Goal: Communication & Community: Answer question/provide support

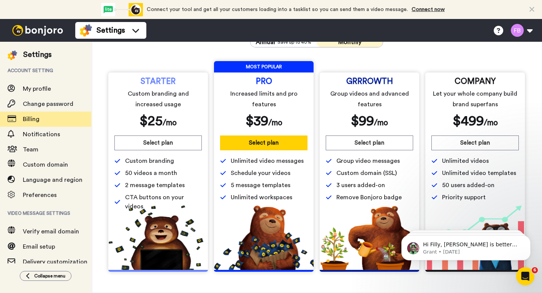
scroll to position [49, 0]
click at [270, 144] on button "Select plan" at bounding box center [263, 143] width 87 height 15
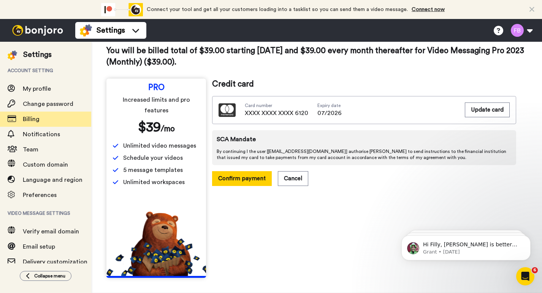
scroll to position [38, 0]
click at [250, 172] on button "Confirm payment" at bounding box center [242, 178] width 60 height 15
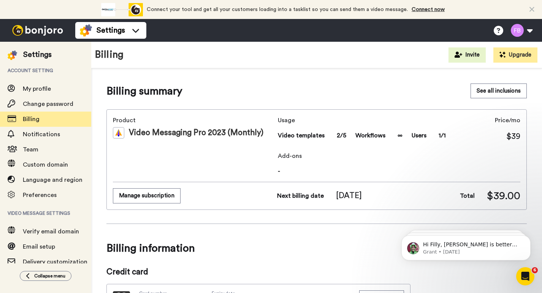
click at [33, 87] on span "My profile" at bounding box center [37, 89] width 28 height 6
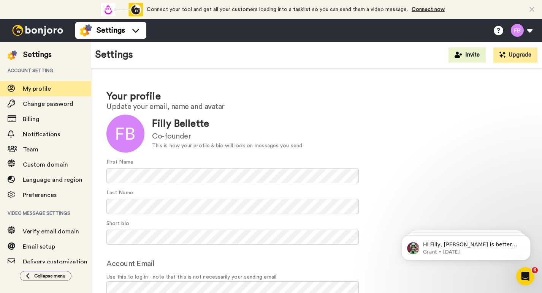
click at [46, 36] on div at bounding box center [37, 30] width 75 height 23
click at [46, 31] on img at bounding box center [37, 30] width 57 height 11
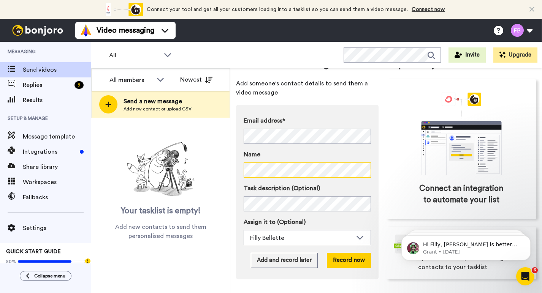
scroll to position [40, 0]
click at [341, 235] on div "Email address* Fil <fattyfil@hotmail.com> Name Task description (Optional) Assi…" at bounding box center [307, 192] width 142 height 175
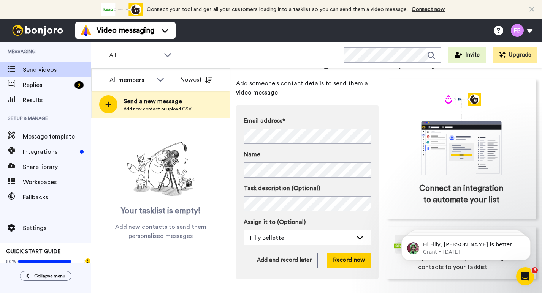
click at [341, 234] on div "Filly Bellette" at bounding box center [301, 238] width 102 height 9
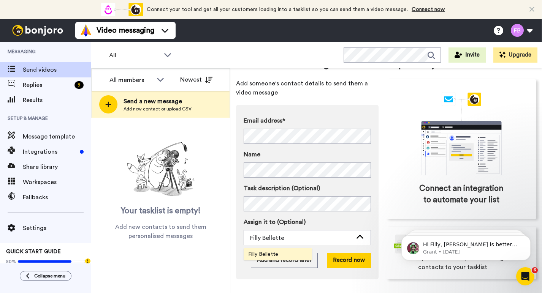
click at [374, 227] on div "Email address* Fil <fattyfil@hotmail.com> Name Task description (Optional) Assi…" at bounding box center [307, 192] width 142 height 175
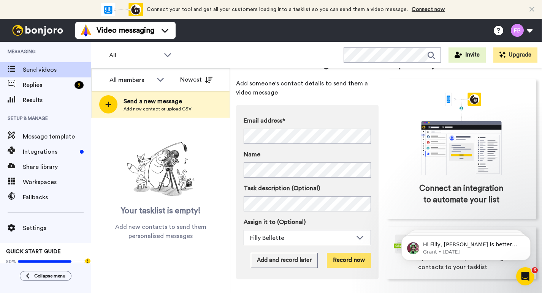
click at [352, 253] on button "Record now" at bounding box center [349, 260] width 44 height 15
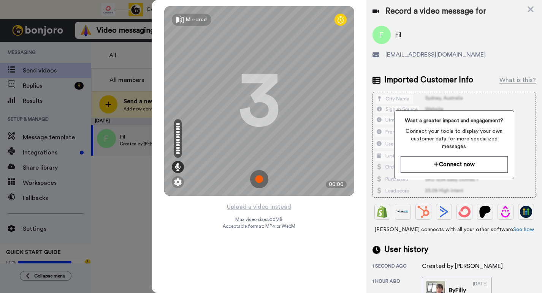
click at [257, 180] on img at bounding box center [259, 179] width 18 height 18
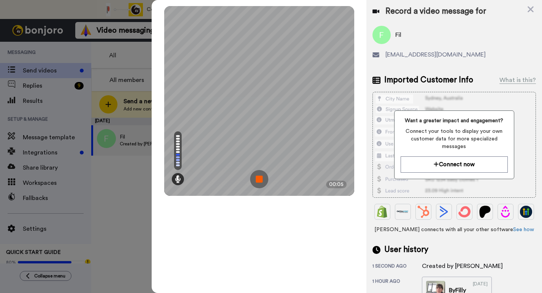
click at [257, 180] on img at bounding box center [259, 179] width 18 height 18
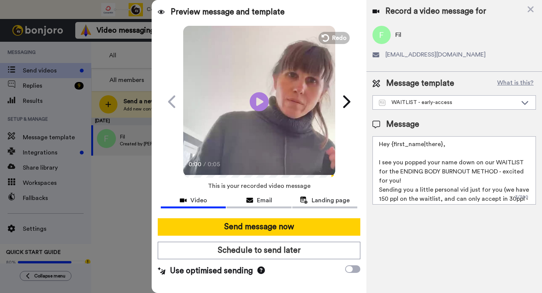
click at [407, 183] on textarea "Hey {first_name|there}, I see you popped your name down on our WAITLIST for the…" at bounding box center [453, 170] width 163 height 68
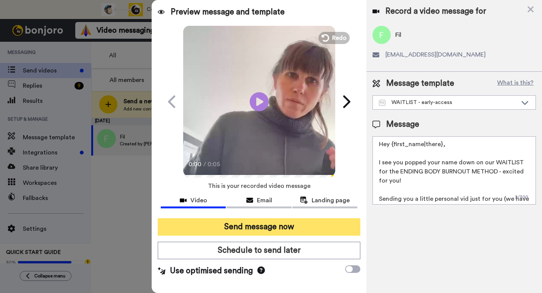
type textarea "Hey {first_name|there}, I see you popped your name down on our WAITLIST for the…"
click at [277, 228] on button "Send message now" at bounding box center [259, 226] width 202 height 17
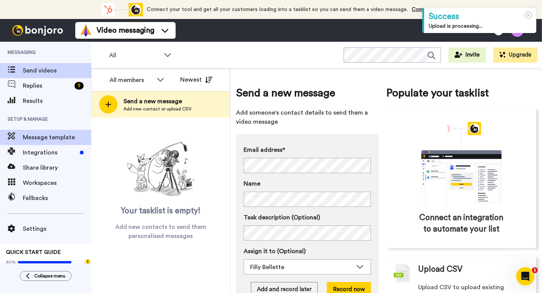
click at [45, 142] on div "Message template" at bounding box center [45, 137] width 91 height 15
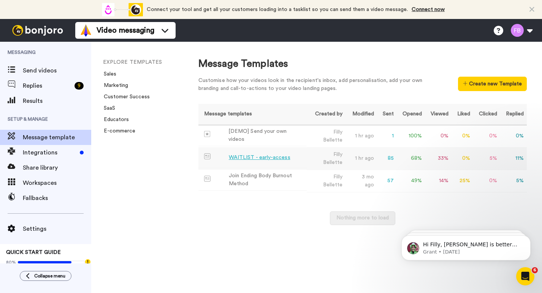
click at [266, 160] on div "WAITLIST - early-access" at bounding box center [260, 158] width 62 height 8
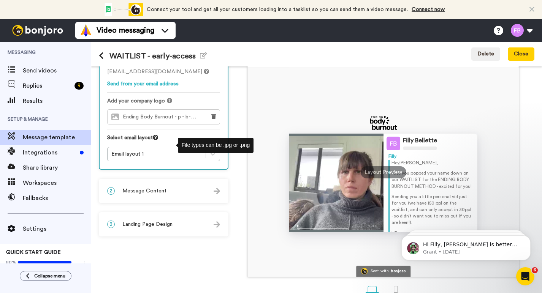
scroll to position [54, 0]
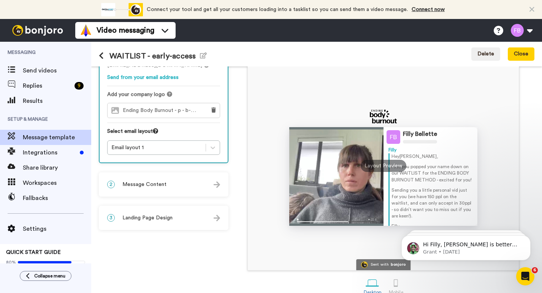
click at [214, 186] on img at bounding box center [216, 185] width 6 height 6
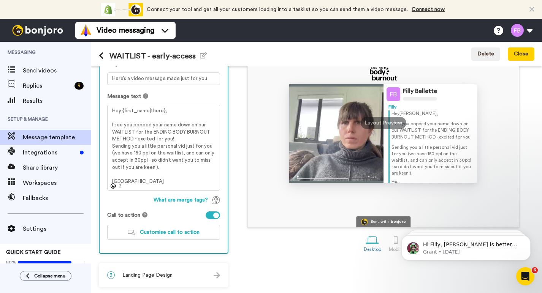
scroll to position [97, 0]
click at [218, 275] on img at bounding box center [216, 275] width 6 height 6
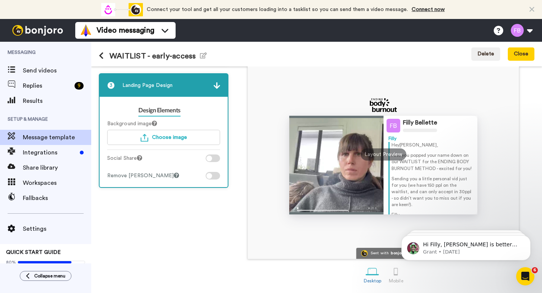
click at [210, 177] on div at bounding box center [209, 176] width 6 height 6
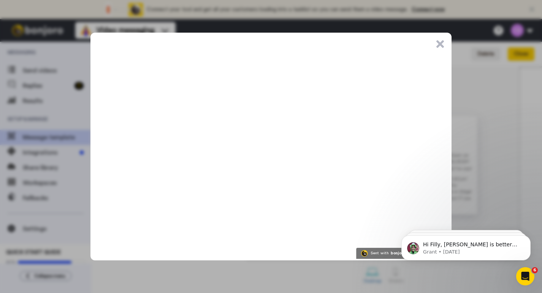
click at [441, 46] on button ".cls-1{stroke-width:0px;}" at bounding box center [440, 44] width 8 height 8
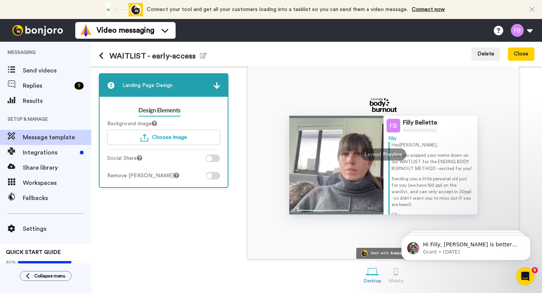
click at [152, 244] on div "1 Message Setup From filly.bellette@inbound.bonjoromail.com Send from your emai…" at bounding box center [165, 146] width 133 height 281
click at [171, 139] on span "Choose image" at bounding box center [169, 137] width 35 height 5
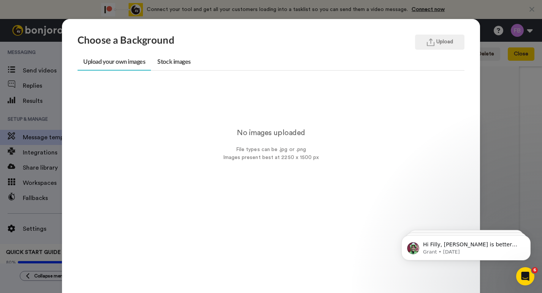
scroll to position [19, 0]
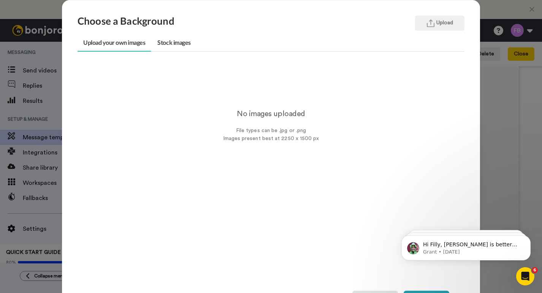
click at [258, 115] on div "No images uploaded File types can be .jpg or .png Images present best at 2250 x…" at bounding box center [270, 103] width 387 height 80
click at [433, 22] on button "Upload" at bounding box center [439, 23] width 49 height 15
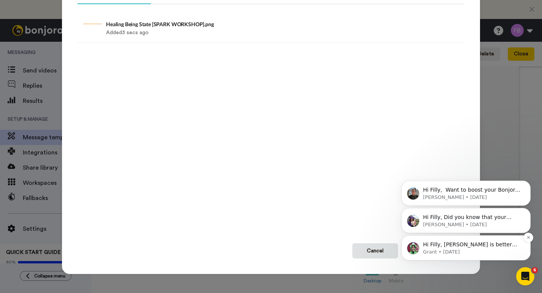
scroll to position [66, 0]
click at [528, 239] on icon "Dismiss notification" at bounding box center [528, 237] width 4 height 4
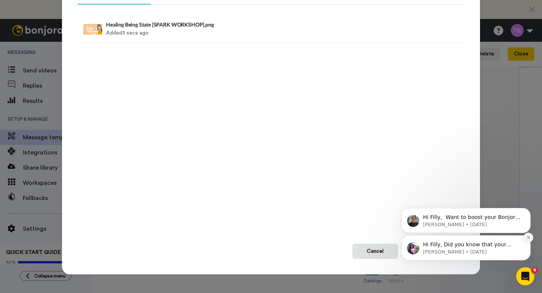
click at [529, 240] on icon "Dismiss notification" at bounding box center [528, 237] width 4 height 4
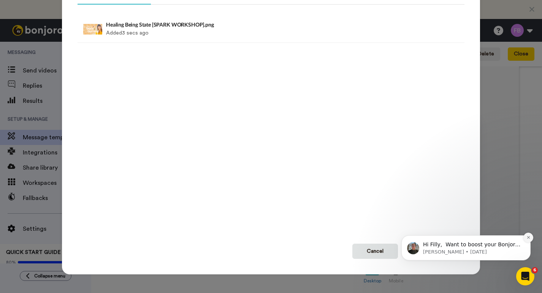
click at [527, 235] on button "Dismiss notification" at bounding box center [528, 238] width 10 height 10
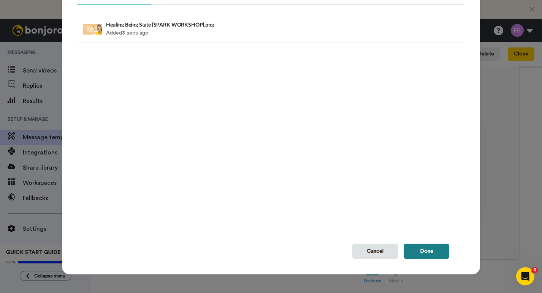
click at [428, 250] on button "Done" at bounding box center [426, 251] width 46 height 15
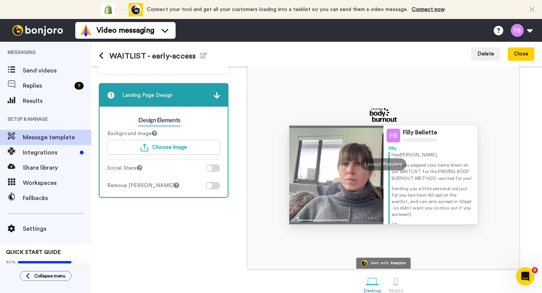
scroll to position [66, 0]
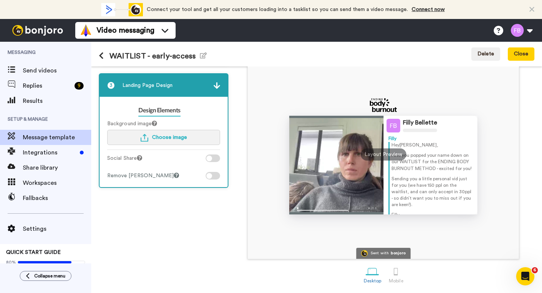
click at [171, 137] on span "Choose image" at bounding box center [169, 137] width 35 height 5
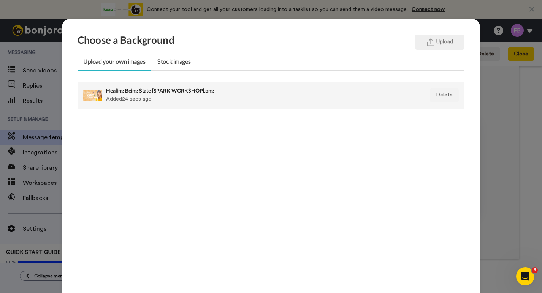
click at [244, 101] on div "Healing Being State [SPARK WORKSHOP].png Added 24 secs ago" at bounding box center [233, 95] width 255 height 19
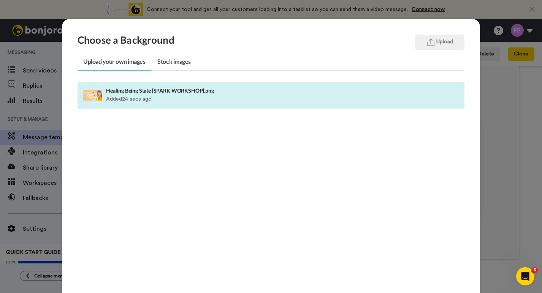
click at [239, 11] on div "Choose a Background Upload Upload your own images Stock images Healing Being St…" at bounding box center [271, 146] width 542 height 293
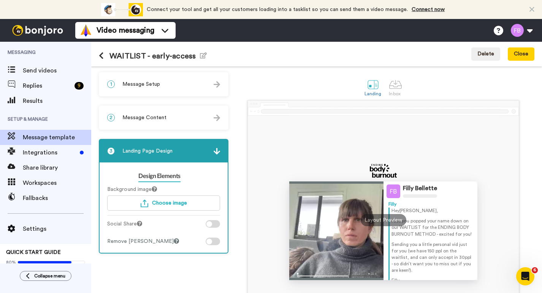
scroll to position [0, 0]
click at [520, 55] on button "Close" at bounding box center [520, 54] width 27 height 14
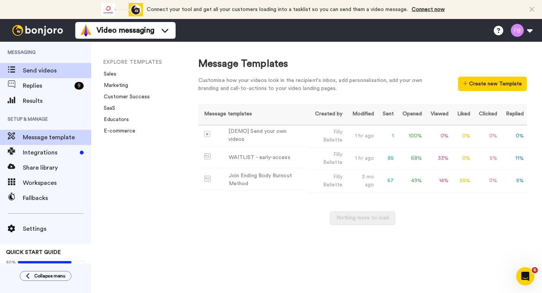
click at [40, 71] on span "Send videos" at bounding box center [57, 70] width 68 height 9
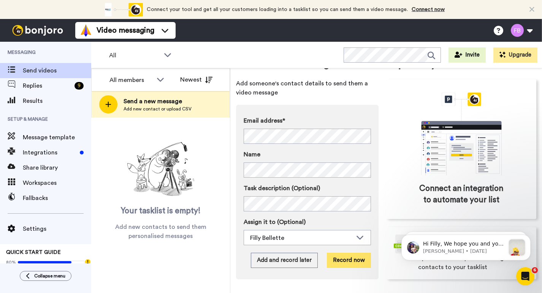
scroll to position [40, 0]
click at [358, 253] on button "Record now" at bounding box center [349, 260] width 44 height 15
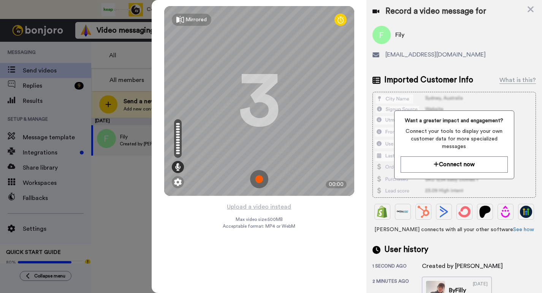
click at [258, 182] on img at bounding box center [259, 179] width 18 height 18
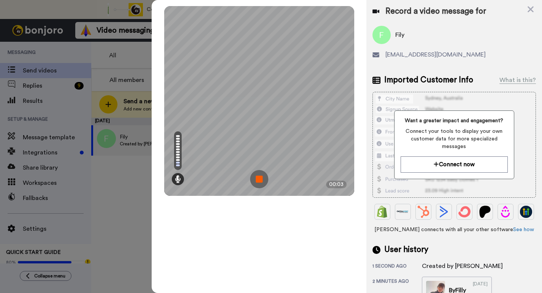
click at [258, 182] on img at bounding box center [259, 179] width 18 height 18
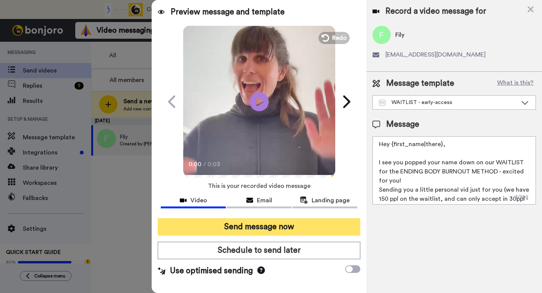
click at [248, 229] on button "Send message now" at bounding box center [259, 226] width 202 height 17
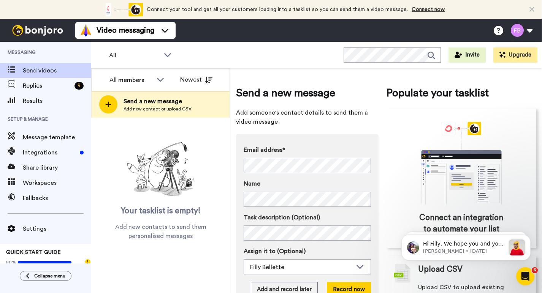
click at [238, 160] on div "Email address* Sarshia Martinov <sarsshia@hotmail.com> Tracey B <le85713@bigpon…" at bounding box center [307, 221] width 142 height 175
click at [382, 238] on div "Send a new message Add someone's contact details to send them a video message E…" at bounding box center [386, 197] width 300 height 246
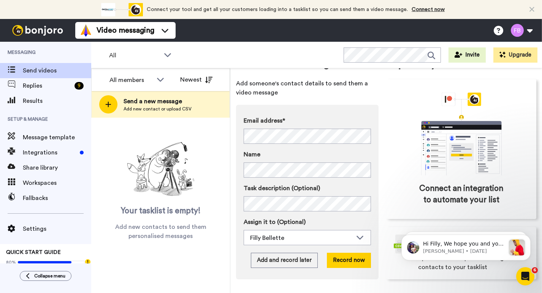
scroll to position [40, 0]
click at [343, 253] on button "Record now" at bounding box center [349, 260] width 44 height 15
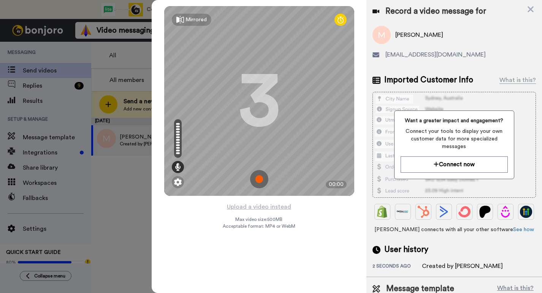
click at [261, 179] on img at bounding box center [259, 179] width 18 height 18
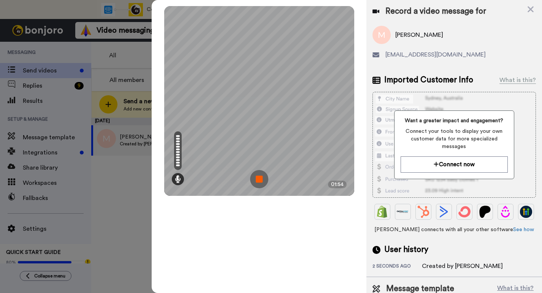
click at [261, 179] on img at bounding box center [259, 179] width 18 height 18
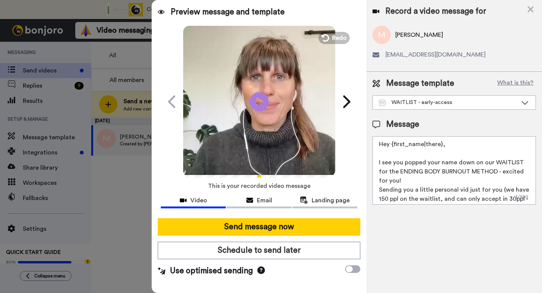
click at [428, 178] on textarea "Hey {first_name|there}, I see you popped your name down on our WAITLIST for the…" at bounding box center [453, 170] width 163 height 68
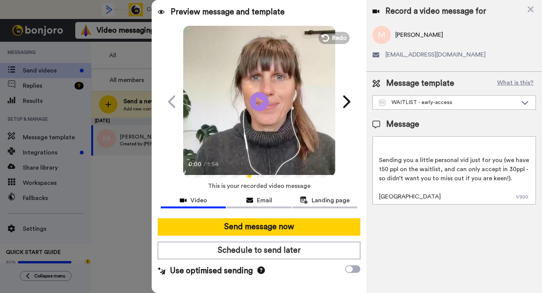
scroll to position [48, 0]
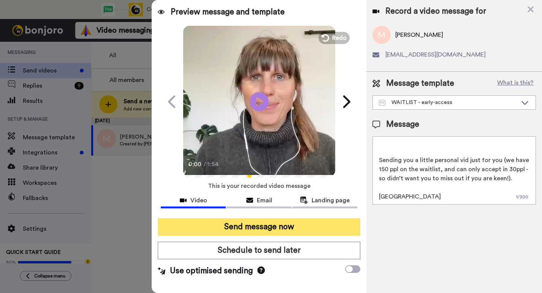
type textarea "Hey {first_name|there}, I see you popped your name down on our WAITLIST for the…"
click at [264, 228] on button "Send message now" at bounding box center [259, 226] width 202 height 17
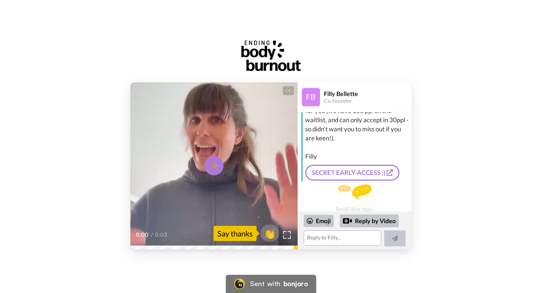
scroll to position [81, 0]
click at [216, 164] on icon "Play/Pause" at bounding box center [214, 166] width 20 height 36
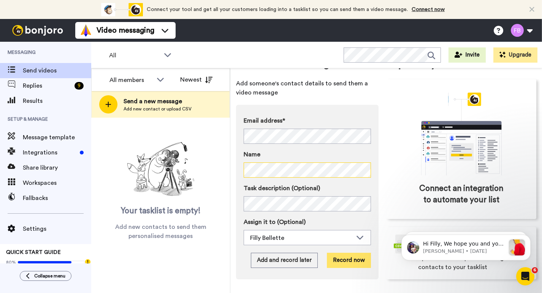
scroll to position [40, 0]
click at [356, 253] on button "Record now" at bounding box center [349, 260] width 44 height 15
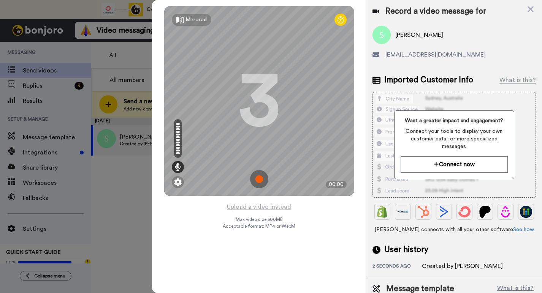
click at [259, 180] on img at bounding box center [259, 179] width 18 height 18
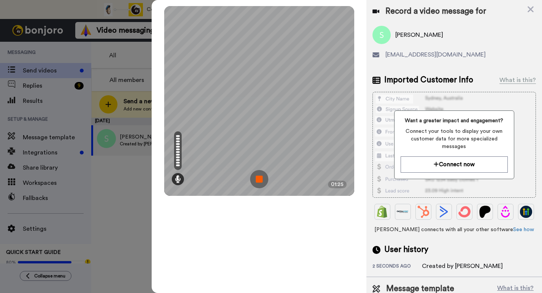
click at [259, 180] on img at bounding box center [259, 179] width 18 height 18
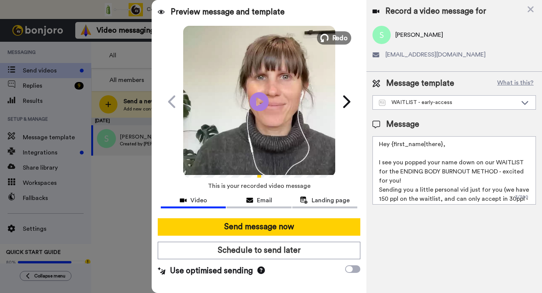
click at [331, 41] on button "Redo" at bounding box center [334, 37] width 34 height 13
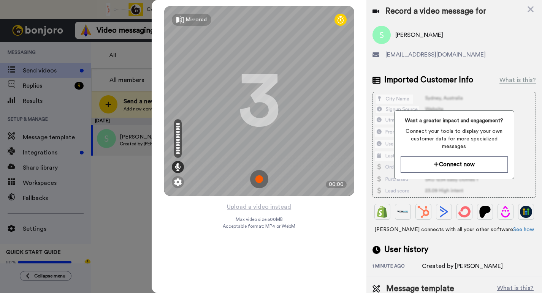
click at [260, 181] on img at bounding box center [259, 179] width 18 height 18
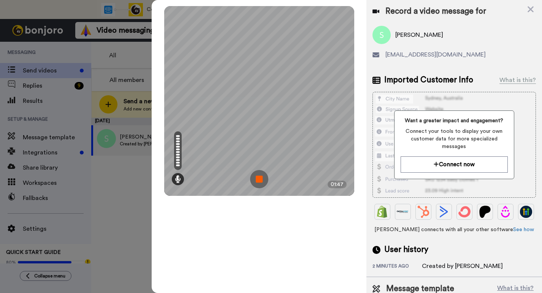
click at [260, 181] on img at bounding box center [259, 179] width 18 height 18
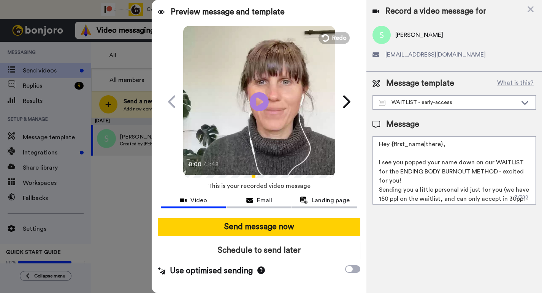
click at [404, 184] on textarea "Hey {first_name|there}, I see you popped your name down on our WAITLIST for the…" at bounding box center [453, 170] width 163 height 68
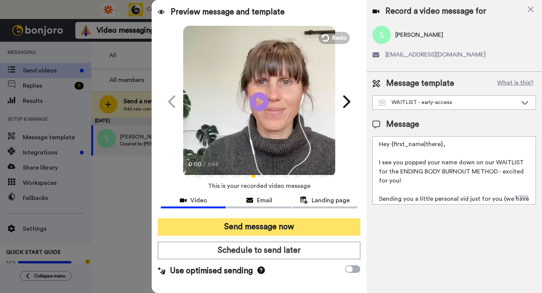
type textarea "Hey {first_name|there}, I see you popped your name down on our WAITLIST for the…"
click at [284, 223] on button "Send message now" at bounding box center [259, 226] width 202 height 17
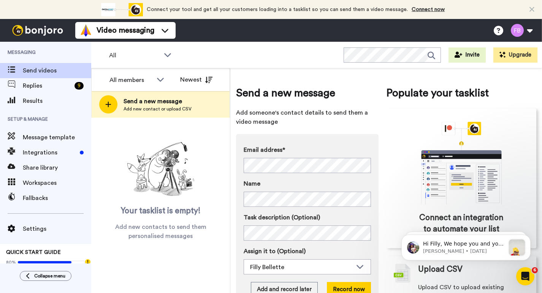
click at [47, 71] on span "Send videos" at bounding box center [57, 70] width 68 height 9
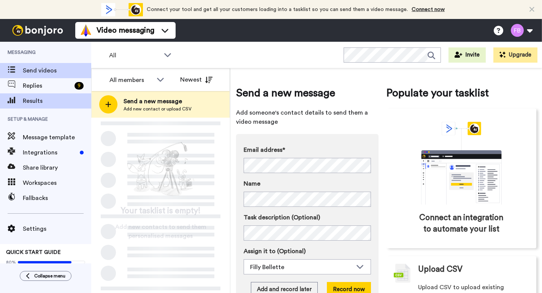
click at [34, 98] on span "Results" at bounding box center [57, 100] width 68 height 9
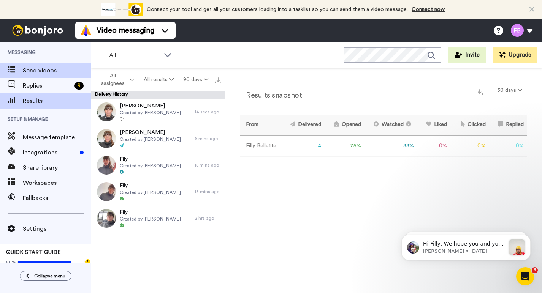
click at [38, 70] on span "Send videos" at bounding box center [57, 70] width 68 height 9
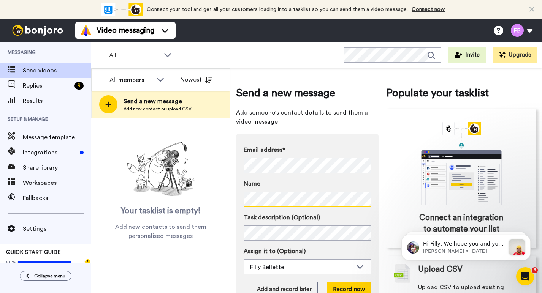
scroll to position [16, 0]
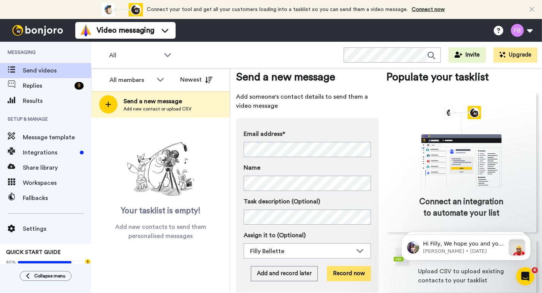
click at [352, 276] on button "Record now" at bounding box center [349, 273] width 44 height 15
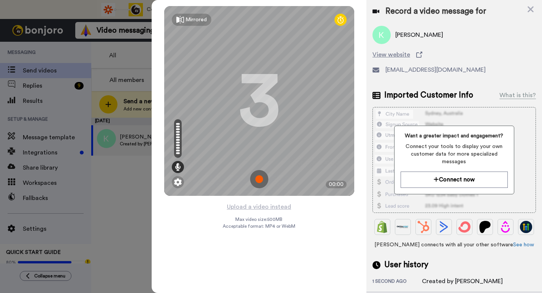
click at [260, 178] on img at bounding box center [259, 179] width 18 height 18
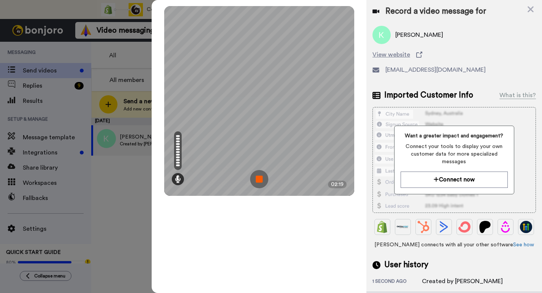
click at [260, 178] on img at bounding box center [259, 179] width 18 height 18
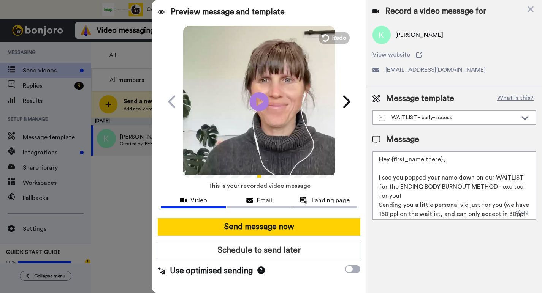
click at [405, 197] on textarea "Hey {first_name|there}, I see you popped your name down on our WAITLIST for the…" at bounding box center [453, 186] width 163 height 68
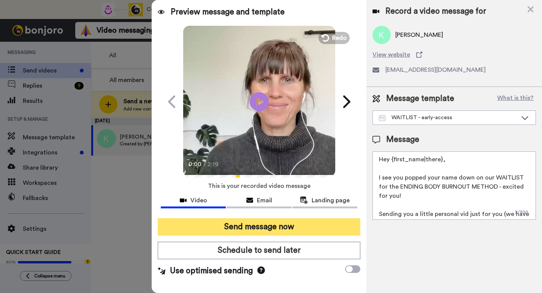
type textarea "Hey {first_name|there}, I see you popped your name down on our WAITLIST for the…"
click at [287, 230] on button "Send message now" at bounding box center [259, 226] width 202 height 17
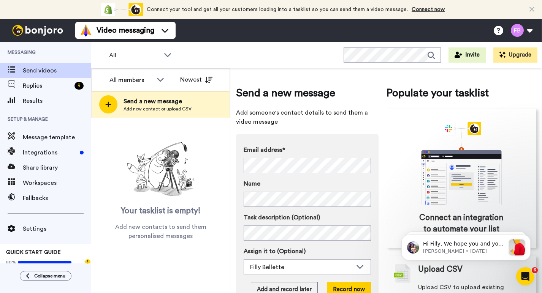
click at [373, 231] on div "Email address* No search result for ‘ sassyextra12@gmail.com ’ Name Task descri…" at bounding box center [307, 221] width 142 height 175
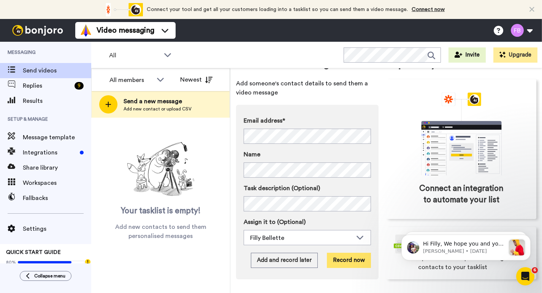
scroll to position [40, 0]
click at [348, 253] on button "Record now" at bounding box center [349, 260] width 44 height 15
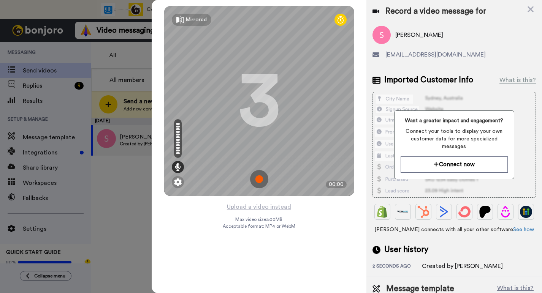
click at [260, 176] on img at bounding box center [259, 179] width 18 height 18
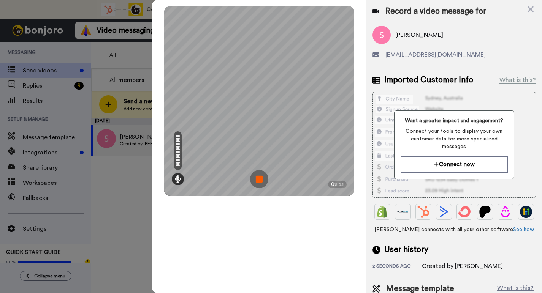
click at [260, 176] on img at bounding box center [259, 179] width 18 height 18
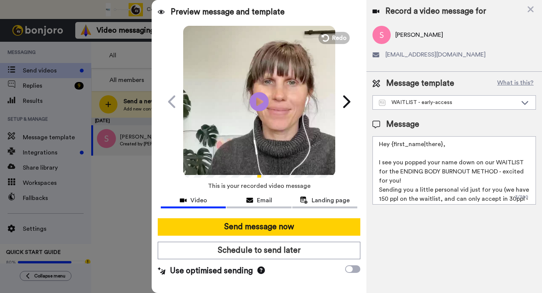
click at [411, 179] on textarea "Hey {first_name|there}, I see you popped your name down on our WAITLIST for the…" at bounding box center [453, 170] width 163 height 68
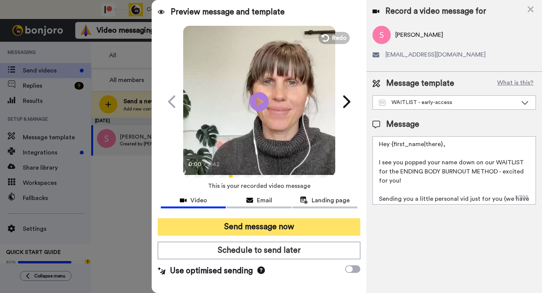
type textarea "Hey {first_name|there}, I see you popped your name down on our WAITLIST for the…"
click at [302, 227] on button "Send message now" at bounding box center [259, 226] width 202 height 17
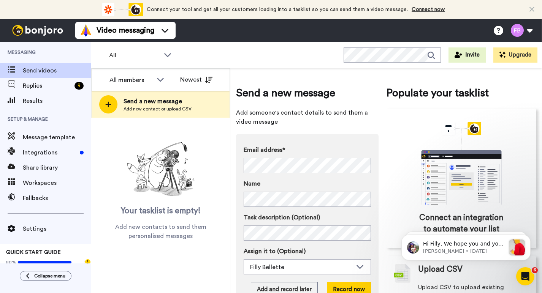
click at [371, 221] on div "Email address* No search result for ‘ jane@grindstone.com.au ’ Name Task descri…" at bounding box center [307, 221] width 142 height 175
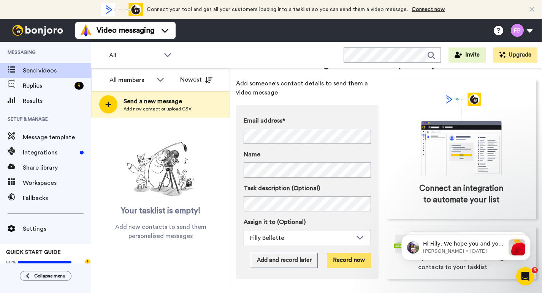
scroll to position [40, 0]
click at [355, 253] on button "Record now" at bounding box center [349, 260] width 44 height 15
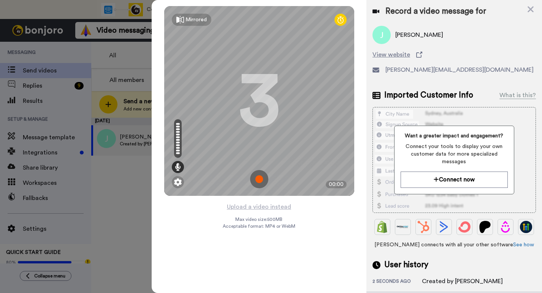
click at [263, 181] on img at bounding box center [259, 179] width 18 height 18
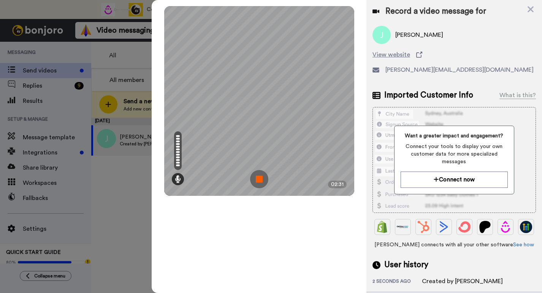
click at [263, 181] on img at bounding box center [259, 179] width 18 height 18
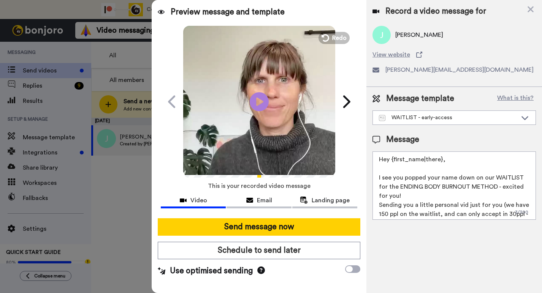
click at [423, 198] on textarea "Hey {first_name|there}, I see you popped your name down on our WAITLIST for the…" at bounding box center [453, 186] width 163 height 68
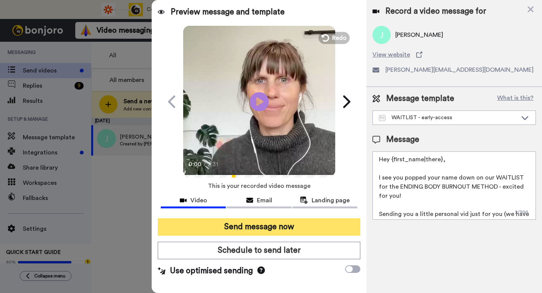
type textarea "Hey {first_name|there}, I see you popped your name down on our WAITLIST for the…"
click at [283, 225] on button "Send message now" at bounding box center [259, 226] width 202 height 17
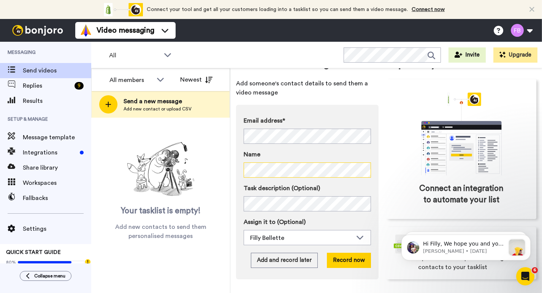
scroll to position [40, 0]
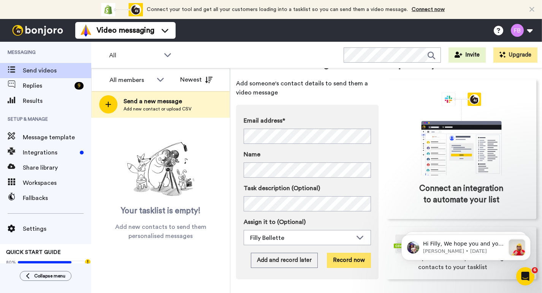
click at [336, 253] on button "Record now" at bounding box center [349, 260] width 44 height 15
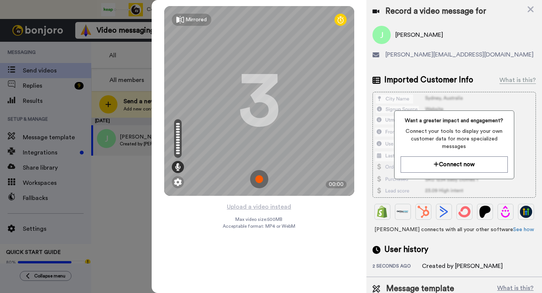
click at [261, 184] on img at bounding box center [259, 179] width 18 height 18
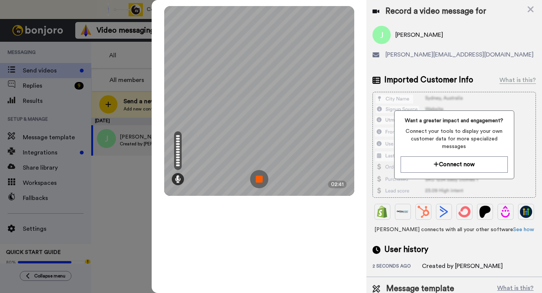
click at [262, 174] on img at bounding box center [259, 179] width 18 height 18
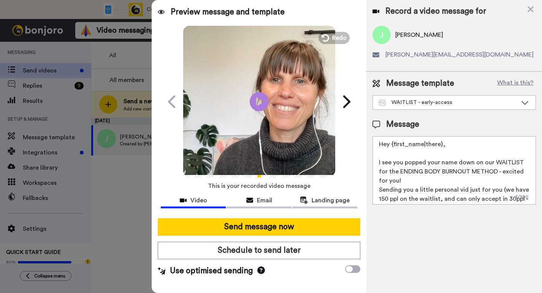
click at [425, 179] on textarea "Hey {first_name|there}, I see you popped your name down on our WAITLIST for the…" at bounding box center [453, 170] width 163 height 68
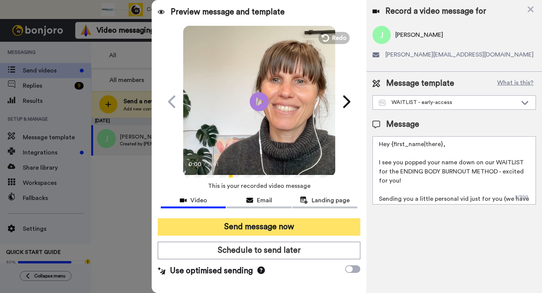
type textarea "Hey {first_name|there}, I see you popped your name down on our WAITLIST for the…"
click at [279, 227] on button "Send message now" at bounding box center [259, 226] width 202 height 17
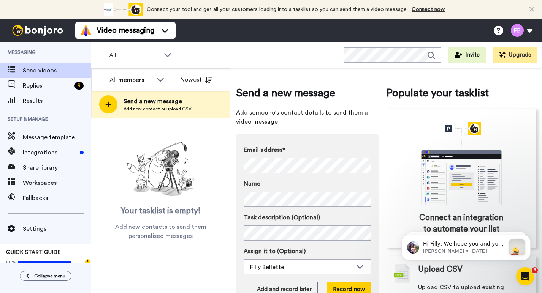
click at [377, 223] on div "Email address* No search result for ‘ mrsjayfray@gmail.com ’ Name Task descript…" at bounding box center [307, 221] width 142 height 175
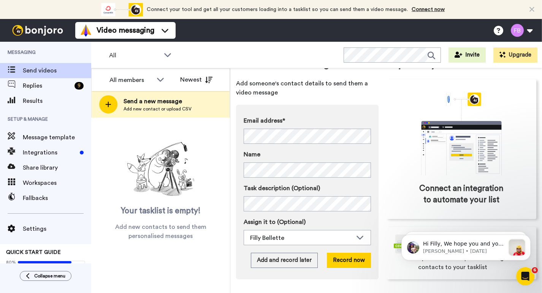
scroll to position [40, 0]
click at [347, 253] on button "Record now" at bounding box center [349, 260] width 44 height 15
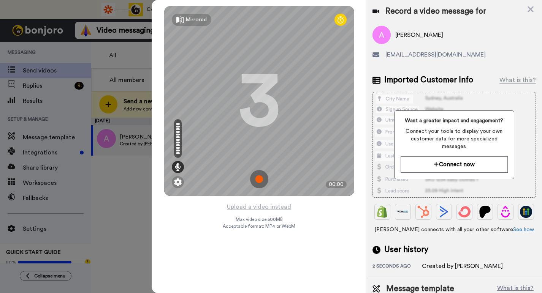
click at [257, 179] on img at bounding box center [259, 179] width 18 height 18
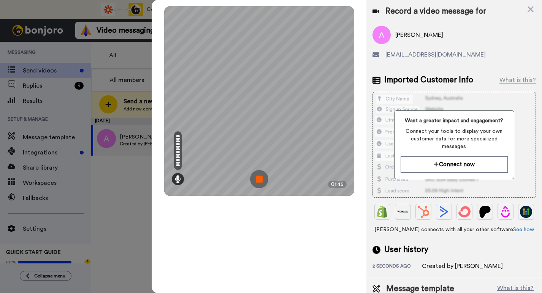
click at [257, 179] on img at bounding box center [259, 179] width 18 height 18
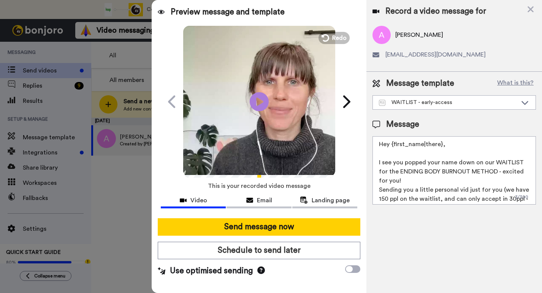
click at [414, 181] on textarea "Hey {first_name|there}, I see you popped your name down on our WAITLIST for the…" at bounding box center [453, 170] width 163 height 68
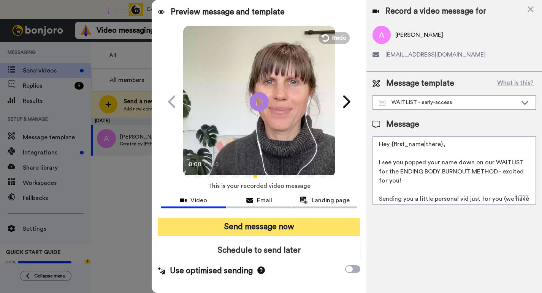
type textarea "Hey {first_name|there}, I see you popped your name down on our WAITLIST for the…"
click at [311, 225] on button "Send message now" at bounding box center [259, 226] width 202 height 17
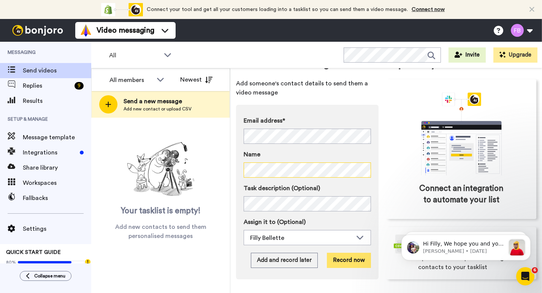
scroll to position [40, 0]
click at [356, 253] on button "Record now" at bounding box center [349, 260] width 44 height 15
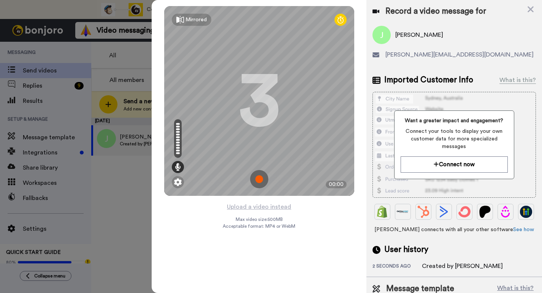
click at [259, 180] on img at bounding box center [259, 179] width 18 height 18
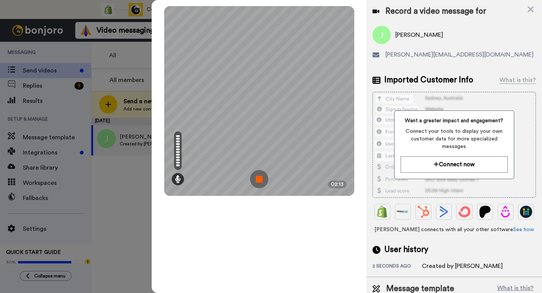
click at [262, 181] on img at bounding box center [259, 179] width 18 height 18
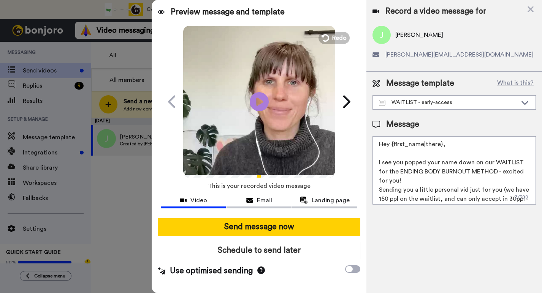
click at [406, 180] on textarea "Hey {first_name|there}, I see you popped your name down on our WAITLIST for the…" at bounding box center [453, 170] width 163 height 68
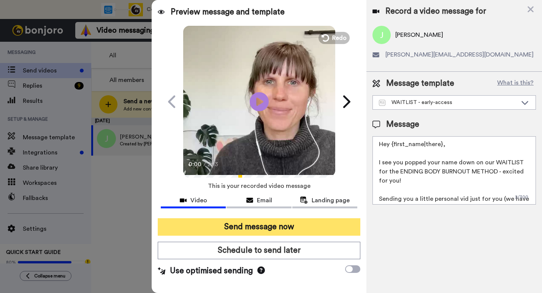
type textarea "Hey {first_name|there}, I see you popped your name down on our WAITLIST for the…"
click at [304, 228] on button "Send message now" at bounding box center [259, 226] width 202 height 17
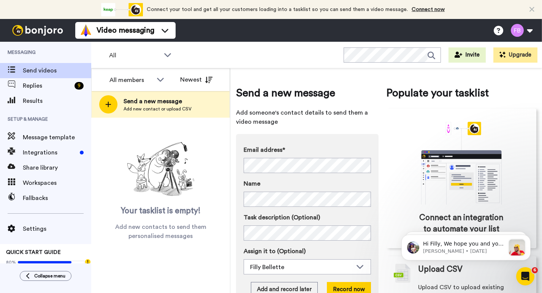
click at [380, 217] on div "Send a new message Add someone's contact details to send them a video message E…" at bounding box center [386, 197] width 300 height 246
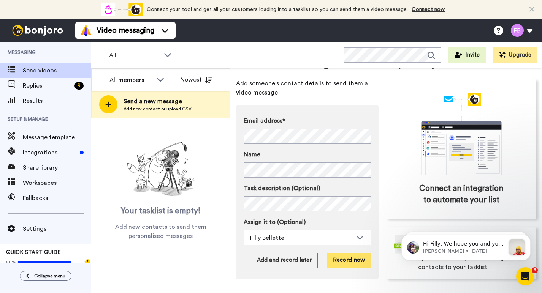
scroll to position [40, 0]
click at [341, 253] on button "Record now" at bounding box center [349, 260] width 44 height 15
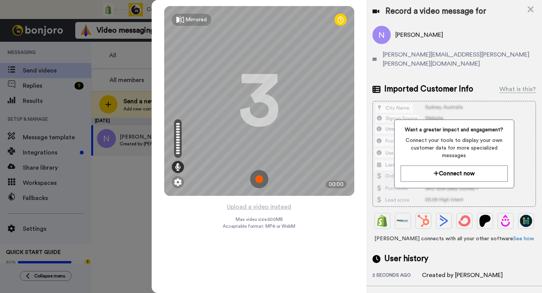
click at [259, 183] on img at bounding box center [259, 179] width 18 height 18
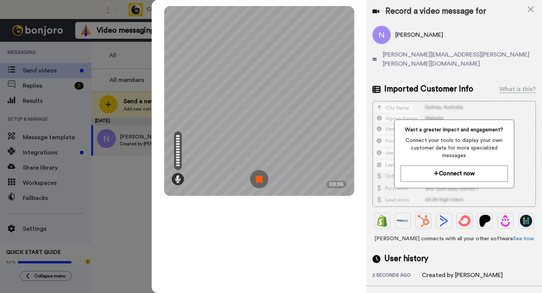
click at [255, 183] on img at bounding box center [259, 179] width 18 height 18
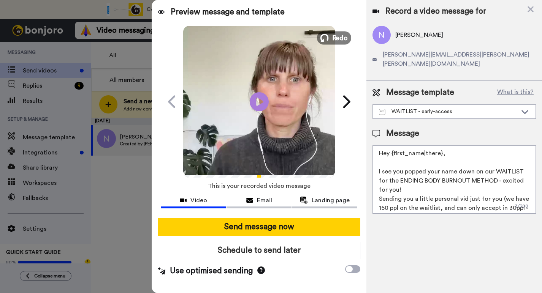
click at [332, 36] on span "Redo" at bounding box center [340, 38] width 16 height 10
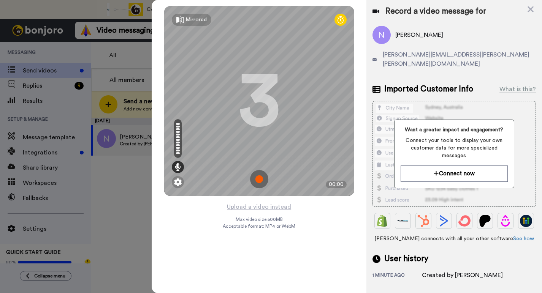
click at [259, 181] on img at bounding box center [259, 179] width 18 height 18
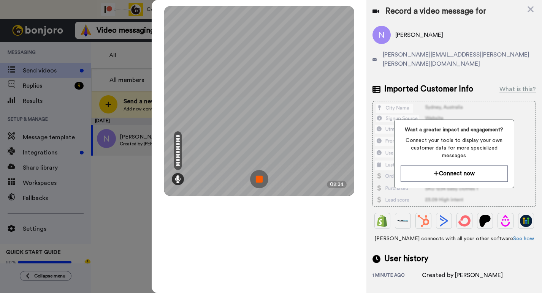
click at [254, 182] on img at bounding box center [259, 179] width 18 height 18
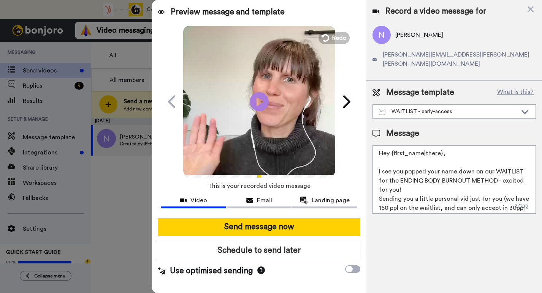
click at [406, 185] on textarea "Hey {first_name|there}, I see you popped your name down on our WAITLIST for the…" at bounding box center [453, 179] width 163 height 68
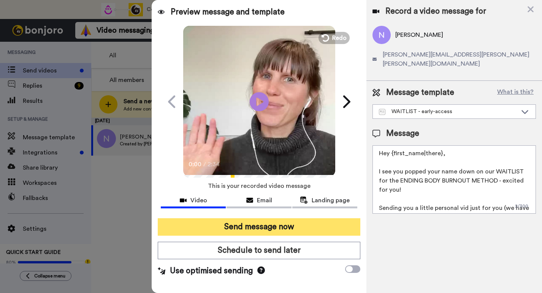
type textarea "Hey {first_name|there}, I see you popped your name down on our WAITLIST for the…"
click at [294, 231] on button "Send message now" at bounding box center [259, 226] width 202 height 17
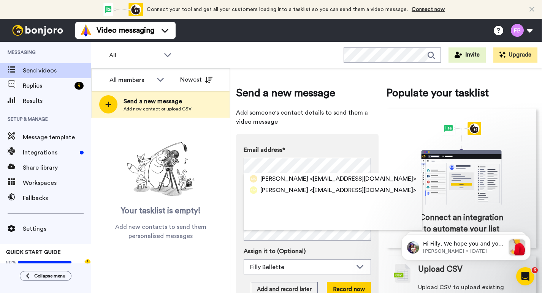
click at [377, 163] on div "Email address* [PERSON_NAME] <[EMAIL_ADDRESS][DOMAIN_NAME]> [PERSON_NAME] <[EMA…" at bounding box center [307, 221] width 142 height 175
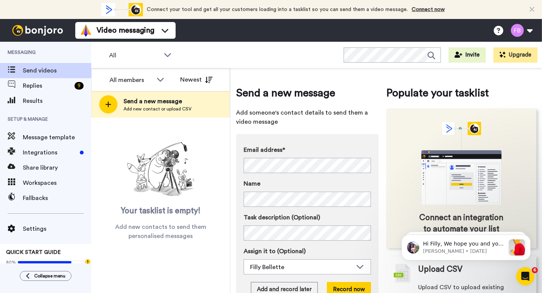
click at [389, 209] on div "Connect an integration to automate your list" at bounding box center [461, 179] width 150 height 140
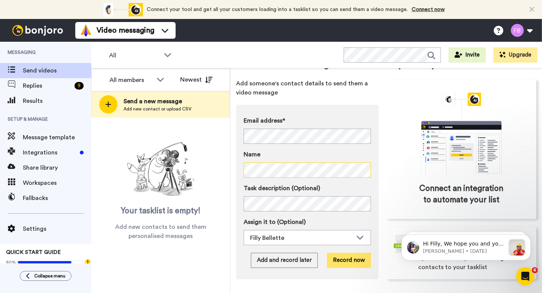
scroll to position [40, 0]
click at [346, 253] on button "Record now" at bounding box center [349, 260] width 44 height 15
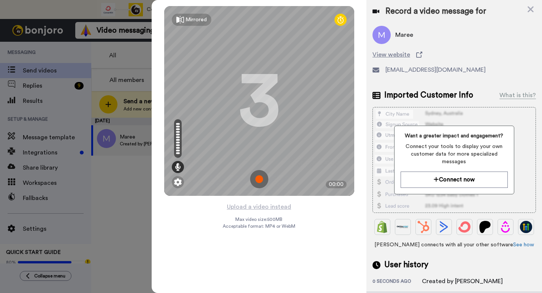
click at [257, 177] on img at bounding box center [259, 179] width 18 height 18
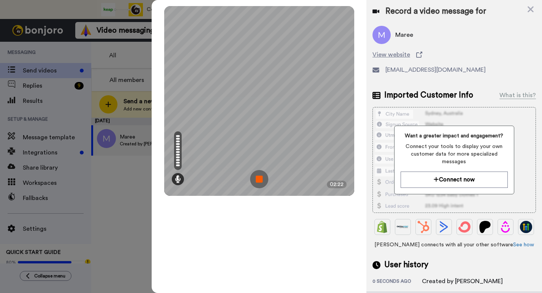
click at [258, 180] on img at bounding box center [259, 179] width 18 height 18
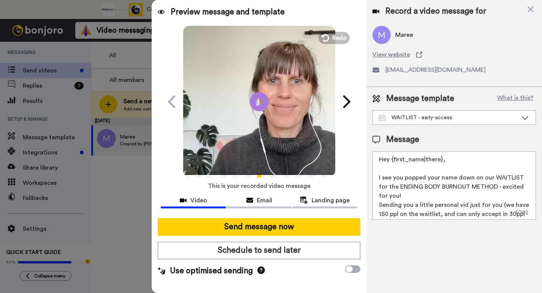
click at [403, 197] on textarea "Hey {first_name|there}, I see you popped your name down on our WAITLIST for the…" at bounding box center [453, 186] width 163 height 68
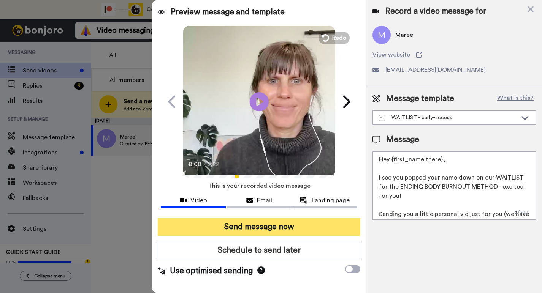
type textarea "Hey {first_name|there}, I see you popped your name down on our WAITLIST for the…"
click at [284, 229] on button "Send message now" at bounding box center [259, 226] width 202 height 17
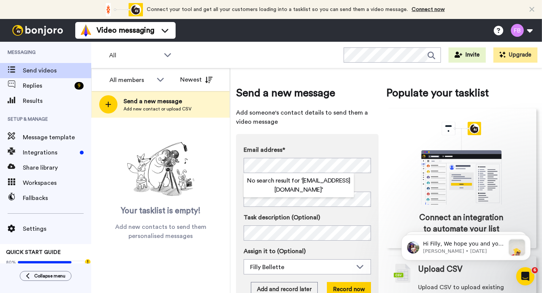
click at [363, 180] on label "Name" at bounding box center [306, 183] width 127 height 9
click at [369, 180] on label "Name" at bounding box center [306, 183] width 127 height 9
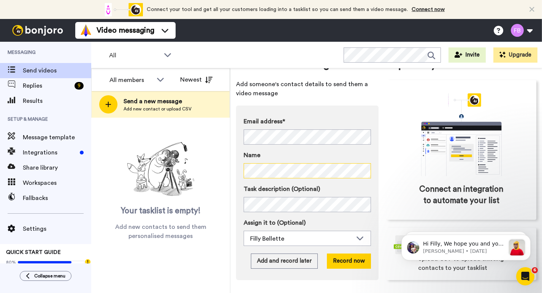
scroll to position [35, 0]
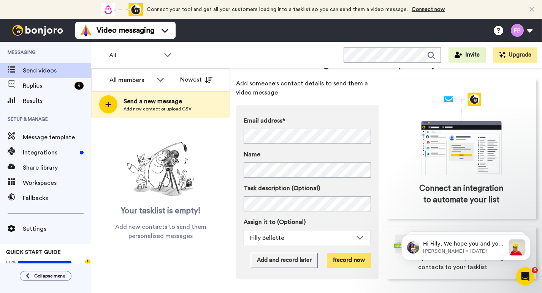
click at [350, 256] on button "Record now" at bounding box center [349, 260] width 44 height 15
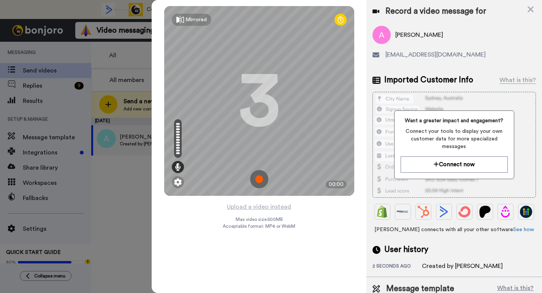
click at [260, 179] on img at bounding box center [259, 179] width 18 height 18
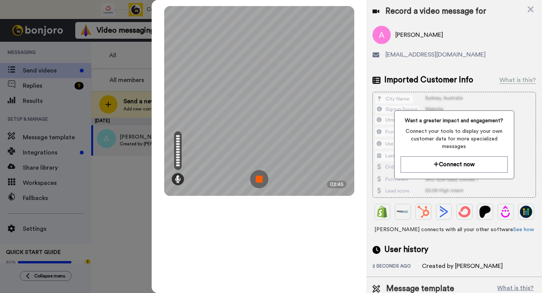
click at [257, 178] on img at bounding box center [259, 179] width 18 height 18
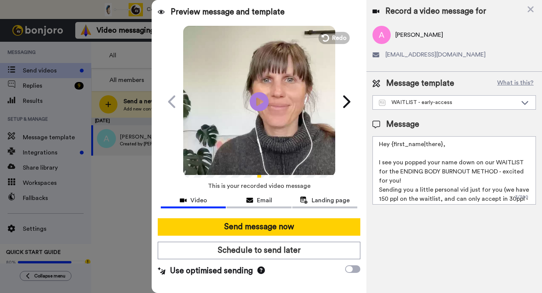
click at [439, 180] on textarea "Hey {first_name|there}, I see you popped your name down on our WAITLIST for the…" at bounding box center [453, 170] width 163 height 68
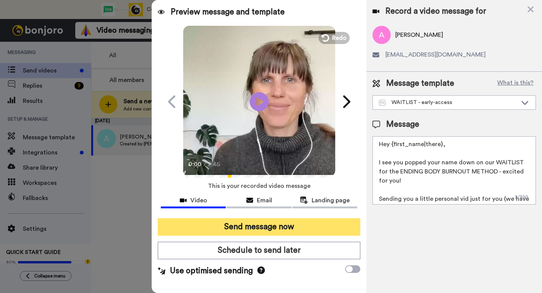
type textarea "Hey {first_name|there}, I see you popped your name down on our WAITLIST for the…"
click at [314, 229] on button "Send message now" at bounding box center [259, 226] width 202 height 17
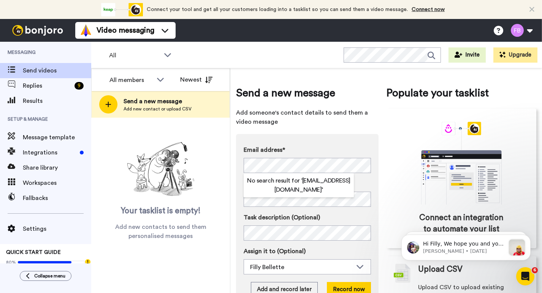
click at [371, 177] on div "Email address* No search result for ‘ lotuzflower@hotmail.com ’ Name Task descr…" at bounding box center [307, 221] width 142 height 175
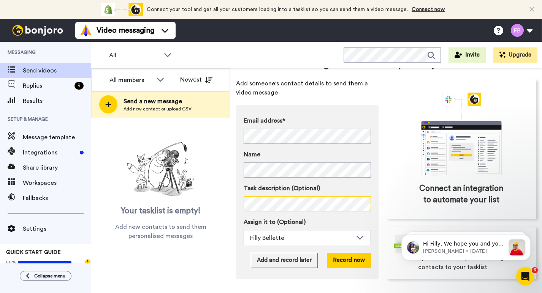
scroll to position [37, 0]
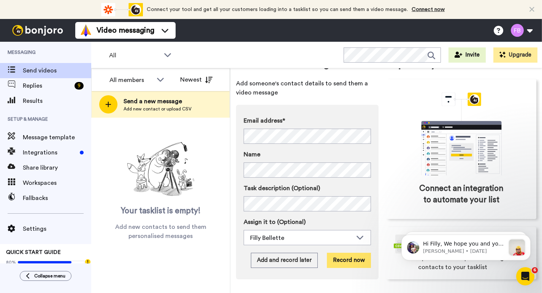
click at [345, 256] on button "Record now" at bounding box center [349, 260] width 44 height 15
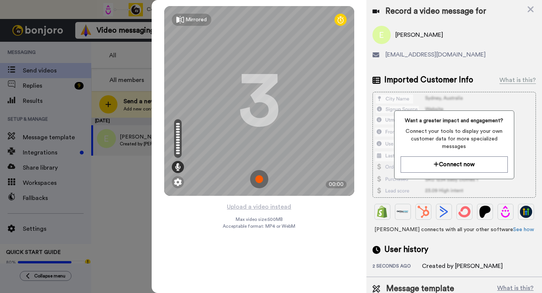
click at [260, 180] on img at bounding box center [259, 179] width 18 height 18
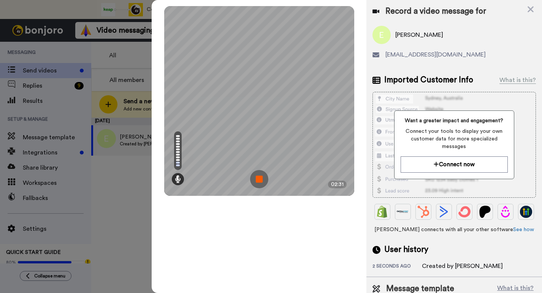
click at [261, 183] on img at bounding box center [259, 179] width 18 height 18
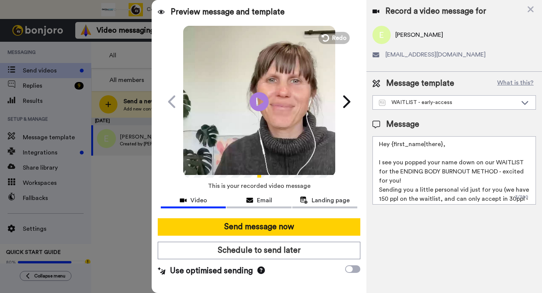
click at [411, 181] on textarea "Hey {first_name|there}, I see you popped your name down on our WAITLIST for the…" at bounding box center [453, 170] width 163 height 68
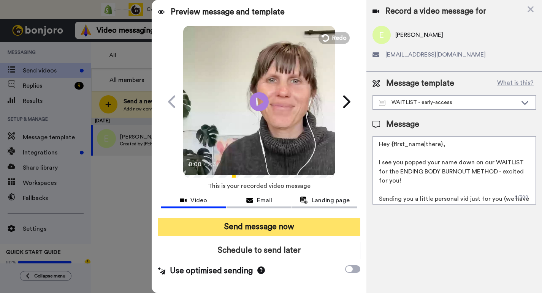
type textarea "Hey {first_name|there}, I see you popped your name down on our WAITLIST for the…"
click at [280, 226] on button "Send message now" at bounding box center [259, 226] width 202 height 17
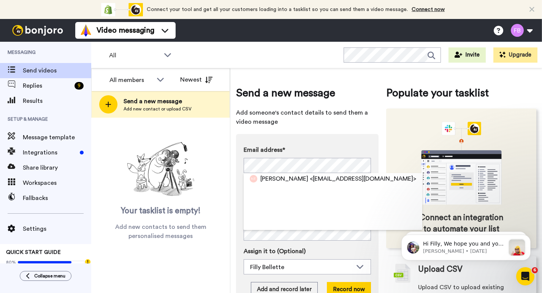
click at [391, 186] on div "Connect an integration to automate your list" at bounding box center [461, 179] width 150 height 140
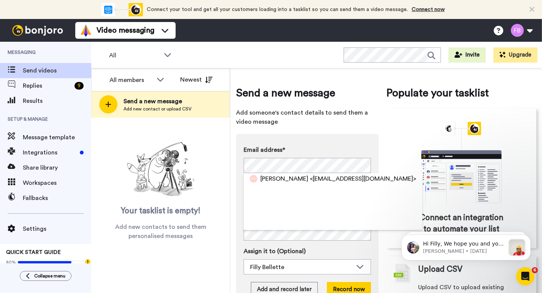
click at [379, 219] on div "[PERSON_NAME] <[EMAIL_ADDRESS][DOMAIN_NAME]>" at bounding box center [332, 201] width 178 height 57
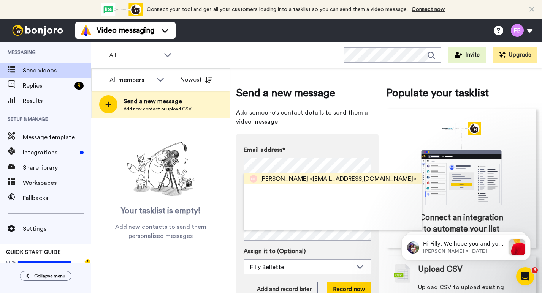
click at [310, 180] on span "<[EMAIL_ADDRESS][DOMAIN_NAME]>" at bounding box center [363, 178] width 106 height 9
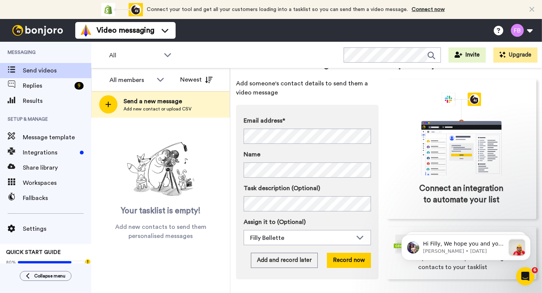
scroll to position [40, 0]
click at [347, 253] on button "Record now" at bounding box center [349, 260] width 44 height 15
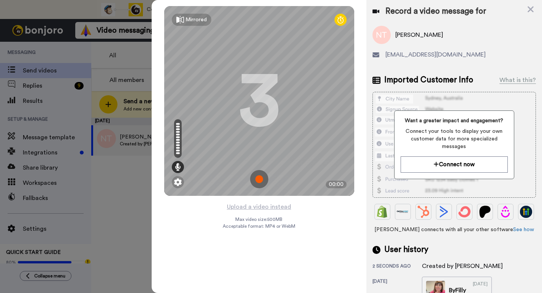
click at [262, 175] on img at bounding box center [259, 179] width 18 height 18
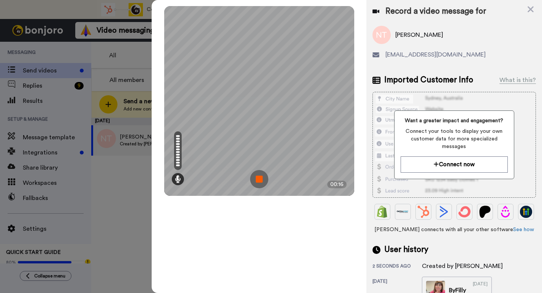
click at [261, 177] on img at bounding box center [259, 179] width 18 height 18
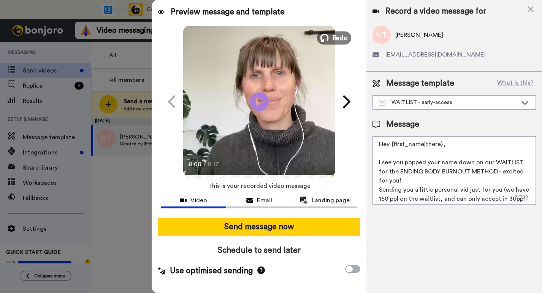
click at [334, 37] on span "Redo" at bounding box center [340, 38] width 16 height 10
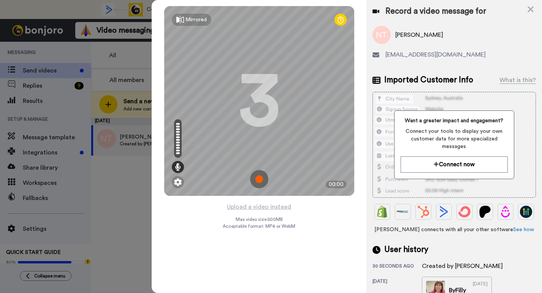
click at [259, 177] on img at bounding box center [259, 179] width 18 height 18
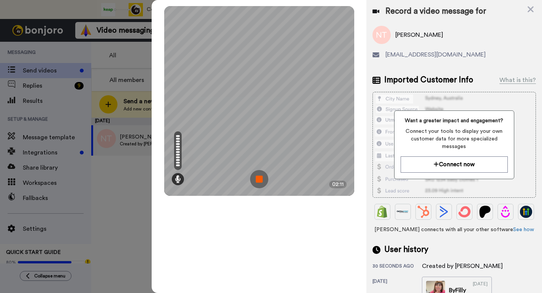
click at [259, 177] on img at bounding box center [259, 179] width 18 height 18
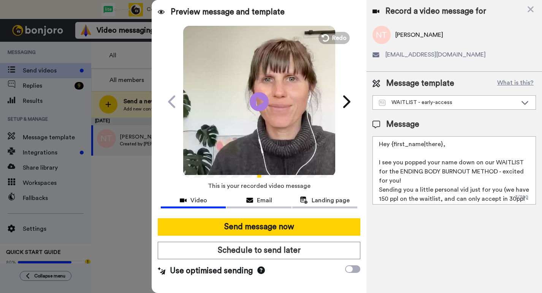
click at [425, 180] on textarea "Hey {first_name|there}, I see you popped your name down on our WAITLIST for the…" at bounding box center [453, 170] width 163 height 68
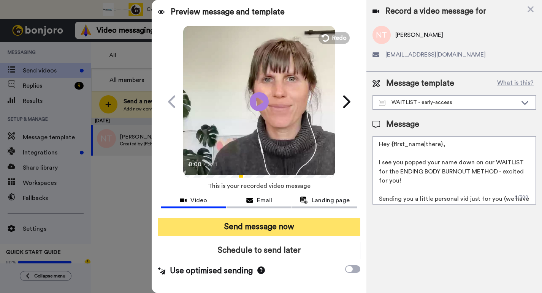
type textarea "Hey {first_name|there}, I see you popped your name down on our WAITLIST for the…"
click at [309, 226] on button "Send message now" at bounding box center [259, 226] width 202 height 17
